Goal: Find specific page/section: Find specific page/section

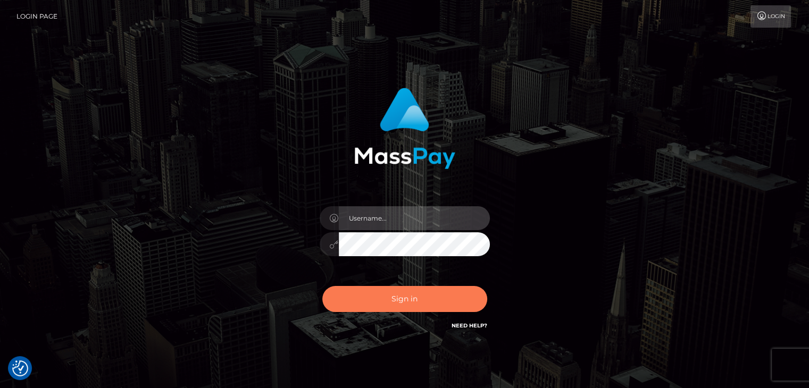
type input "rokhaya.sika"
drag, startPoint x: 409, startPoint y: 311, endPoint x: 402, endPoint y: 301, distance: 11.5
click at [407, 310] on button "Sign in" at bounding box center [404, 299] width 165 height 26
type input "rokhaya.sika"
click at [377, 305] on button "Sign in" at bounding box center [404, 299] width 165 height 26
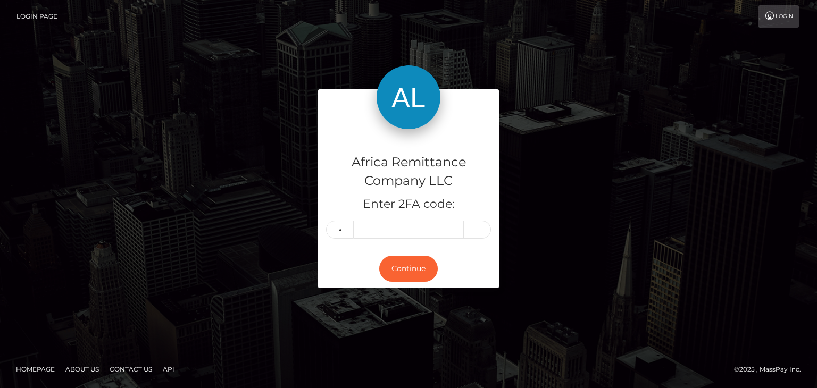
type input "0"
type input "4"
type input "5"
type input "4"
type input "2"
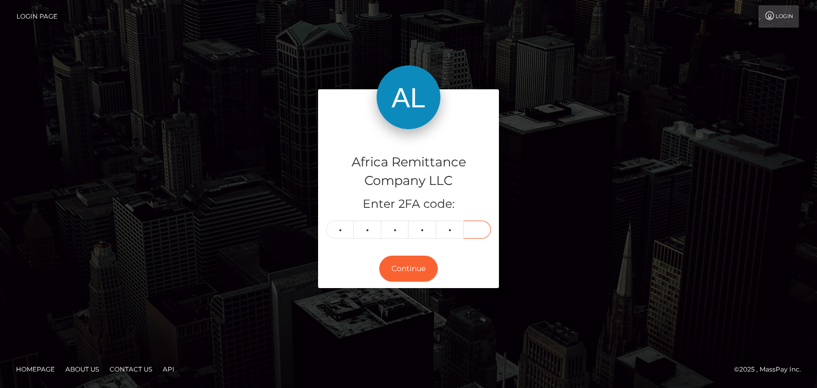
type input "6"
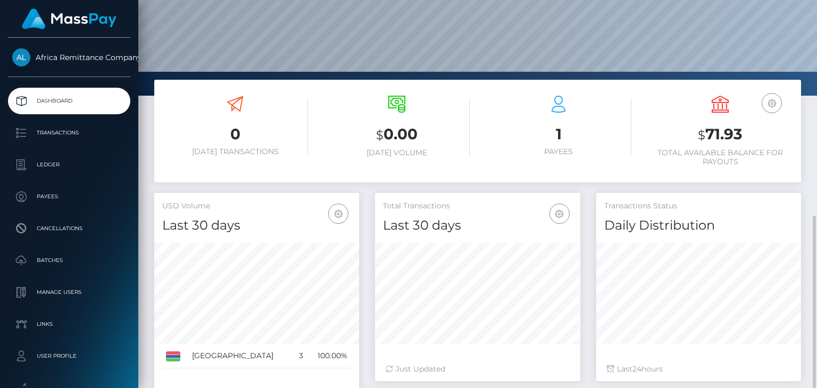
scroll to position [193, 0]
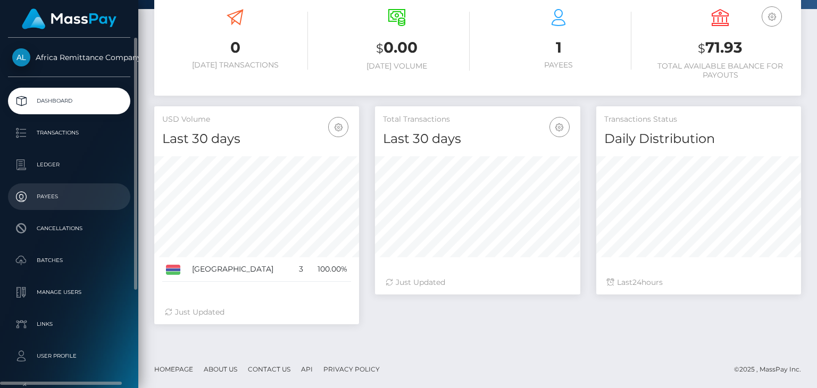
click at [41, 203] on p "Payees" at bounding box center [69, 197] width 114 height 16
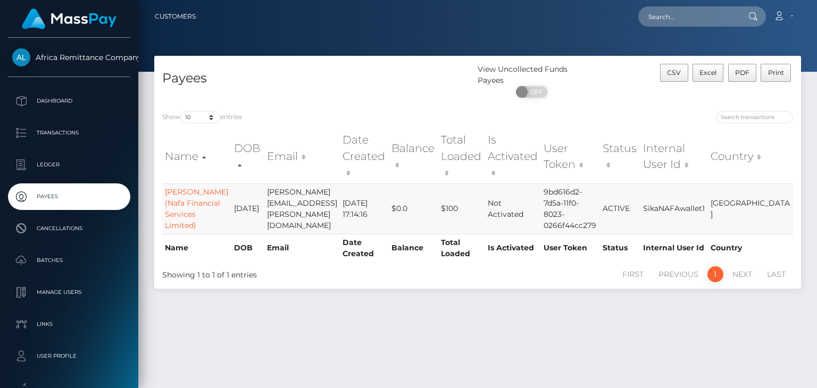
click at [175, 184] on td "[PERSON_NAME] (Nafa Financial Services Limited)" at bounding box center [196, 209] width 69 height 51
click at [178, 187] on link "[PERSON_NAME] (Nafa Financial Services Limited)" at bounding box center [196, 208] width 63 height 43
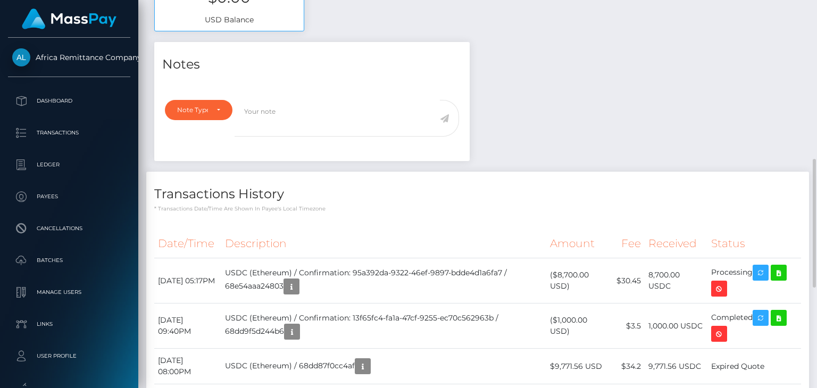
scroll to position [532, 0]
